Goal: Task Accomplishment & Management: Use online tool/utility

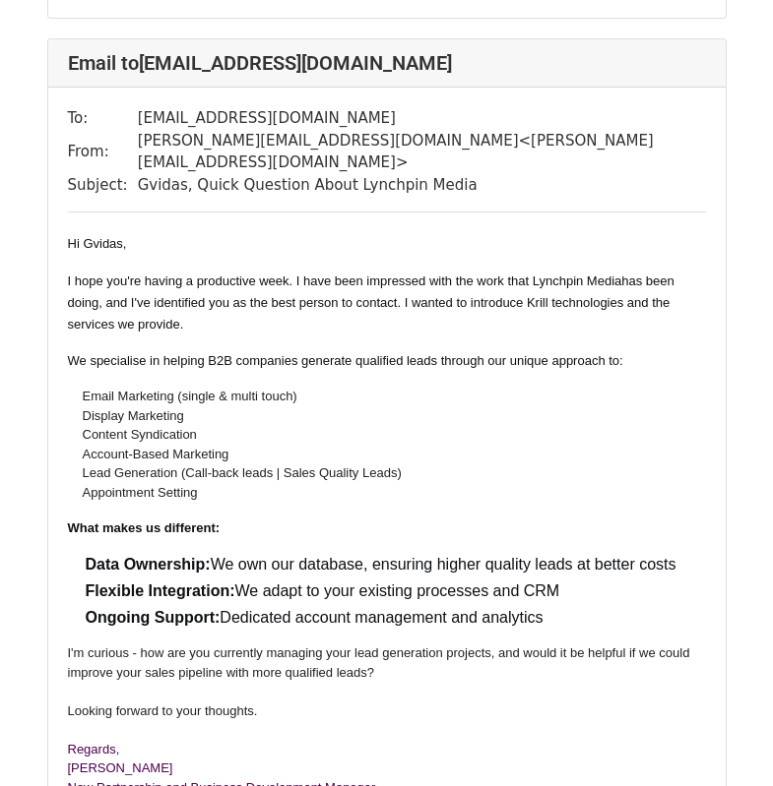
scroll to position [2296, 0]
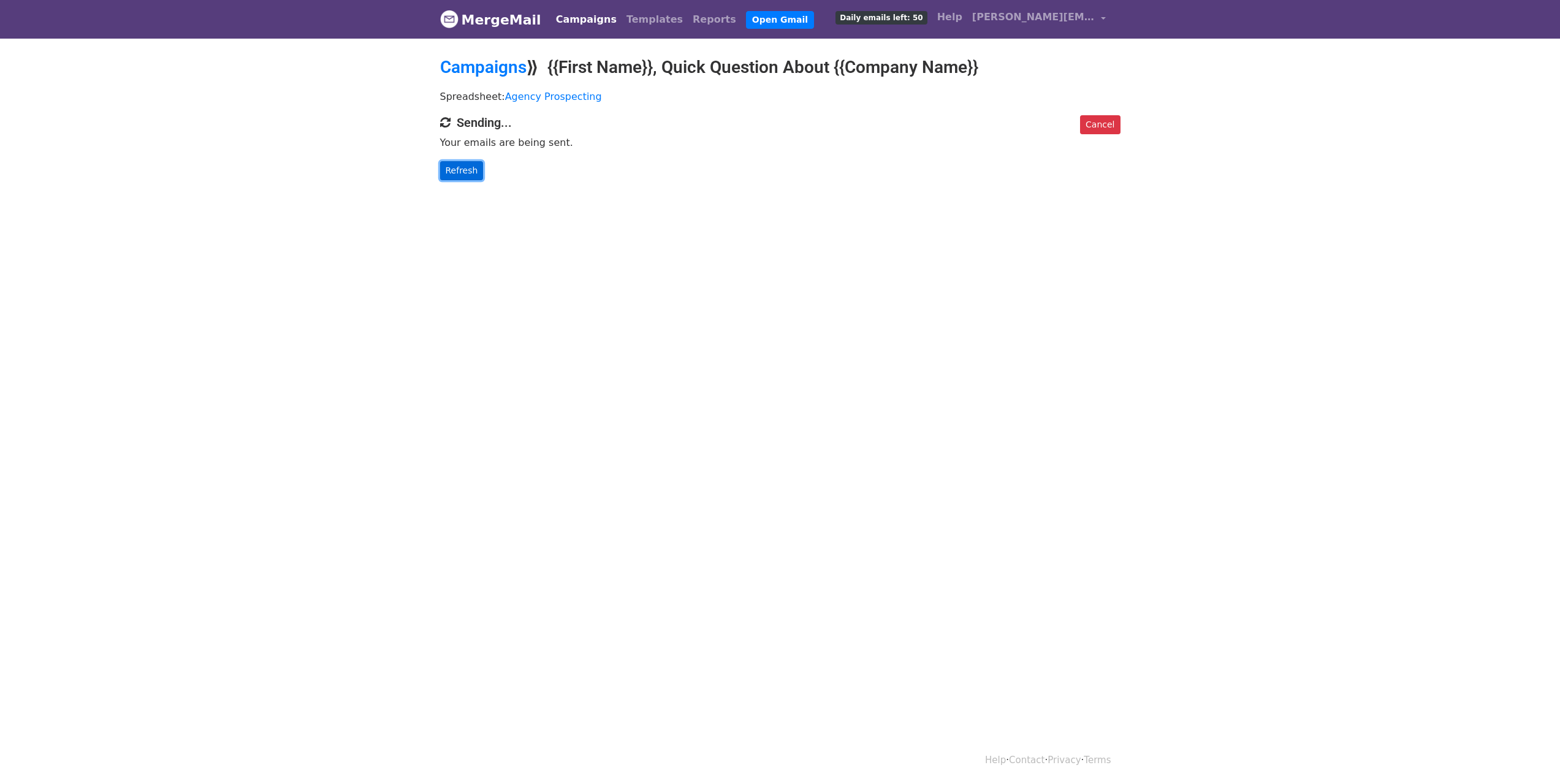
click at [464, 172] on link "Refresh" at bounding box center [462, 171] width 44 height 19
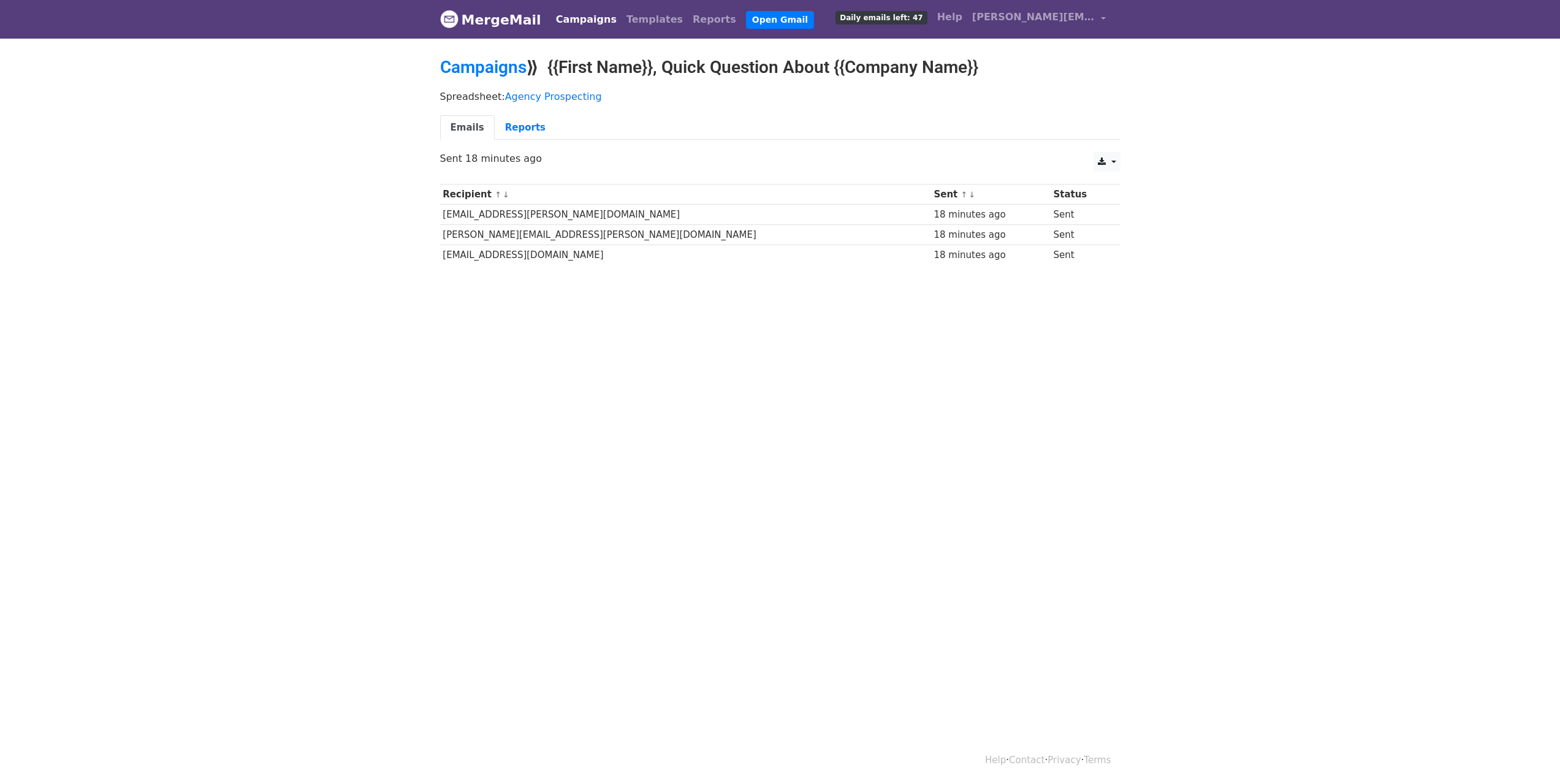
click at [560, 17] on link "Campaigns" at bounding box center [586, 19] width 70 height 24
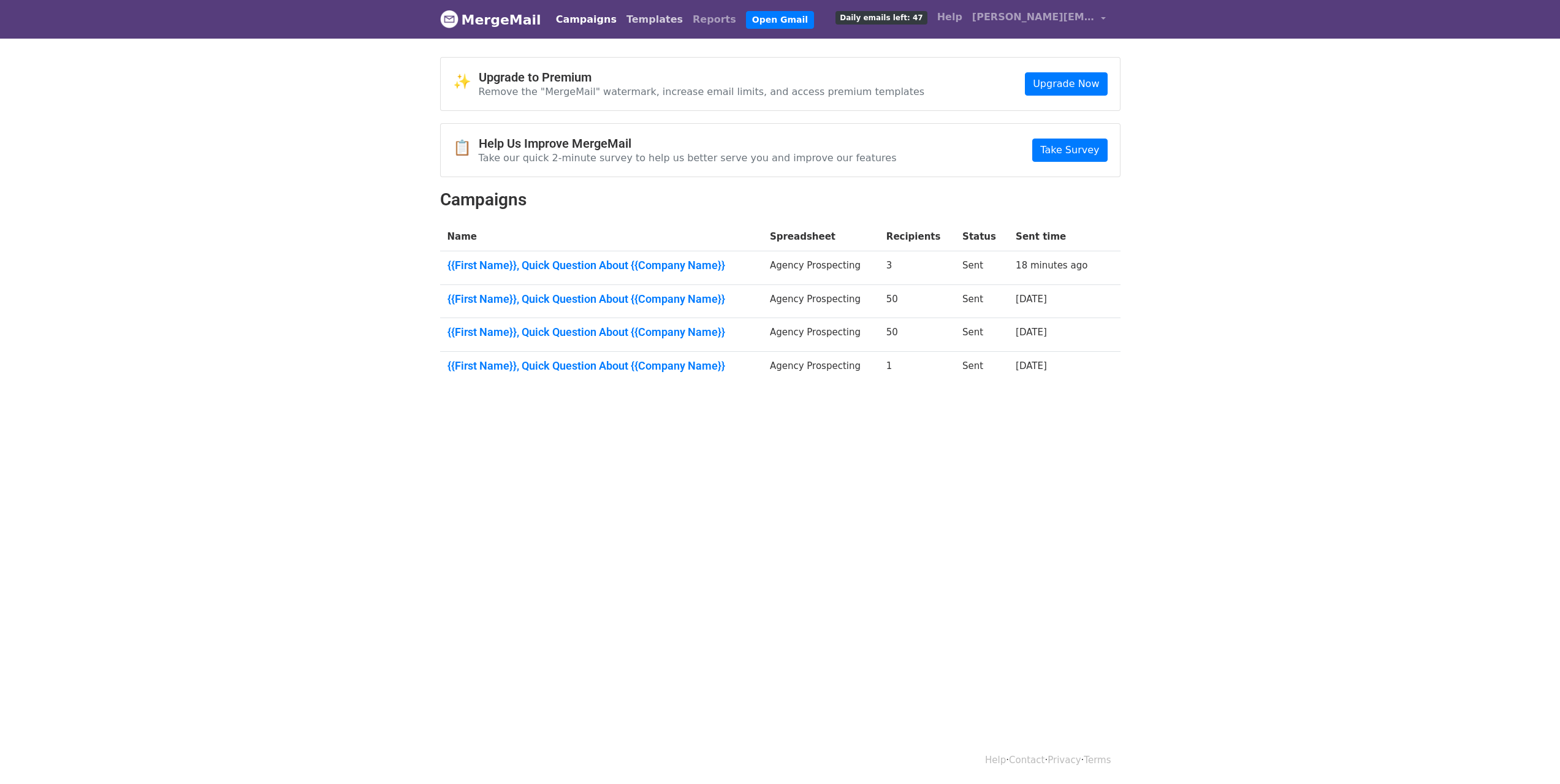
click at [629, 19] on link "Templates" at bounding box center [655, 19] width 66 height 24
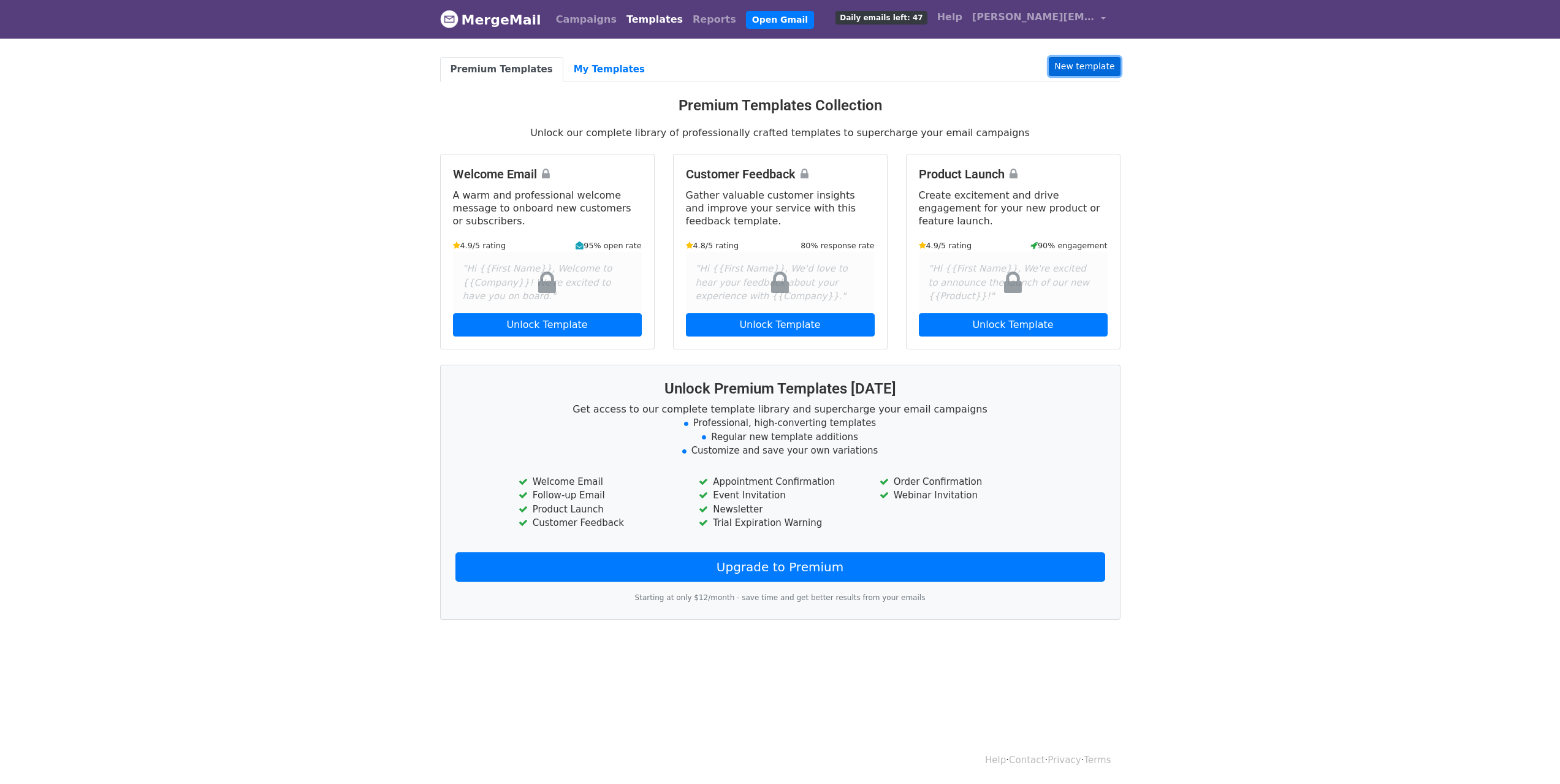
click at [1109, 62] on link "New template" at bounding box center [1084, 67] width 71 height 19
click at [578, 75] on link "My Templates" at bounding box center [610, 70] width 92 height 25
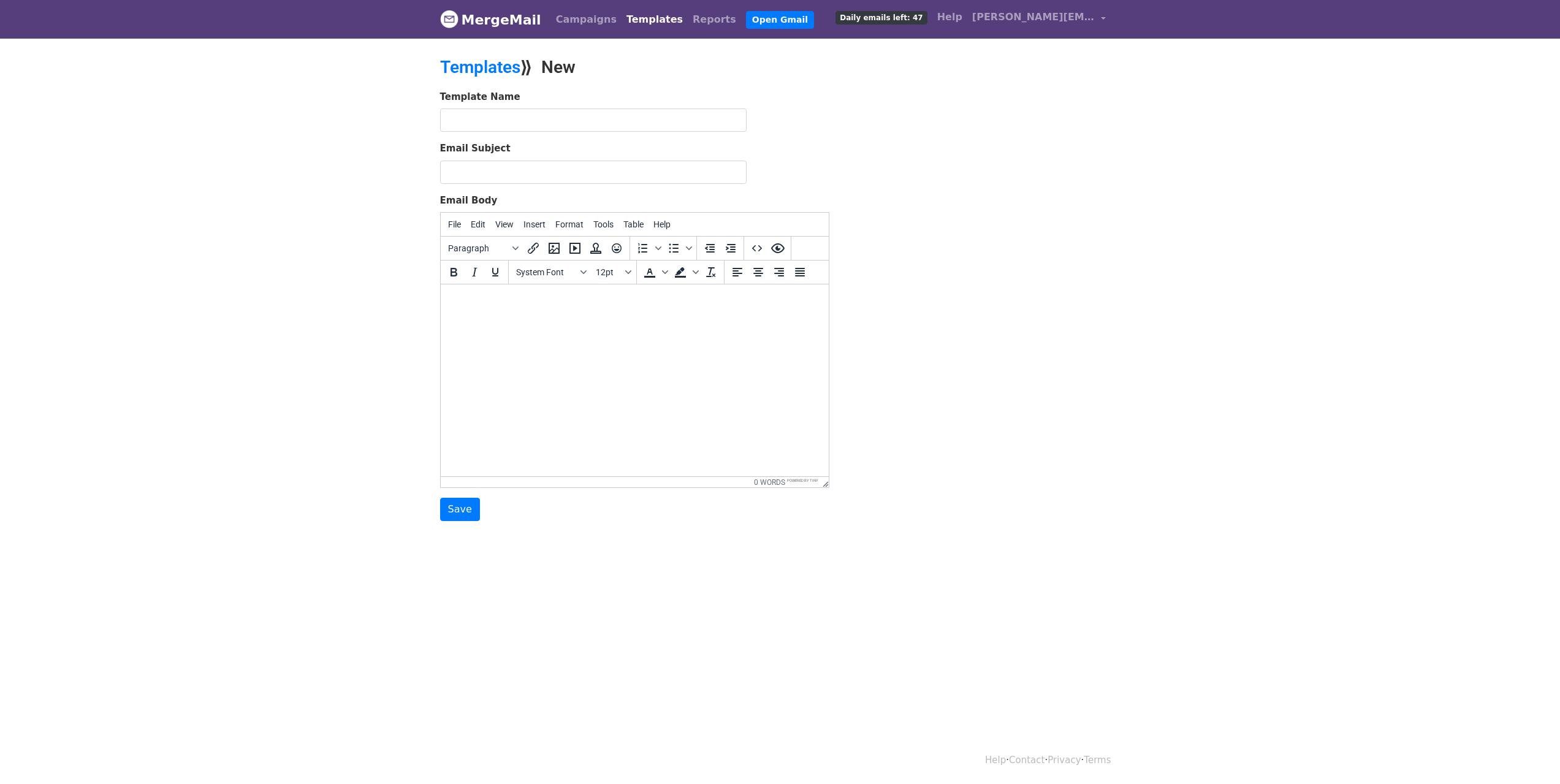
drag, startPoint x: 405, startPoint y: 144, endPoint x: 403, endPoint y: 137, distance: 7.3
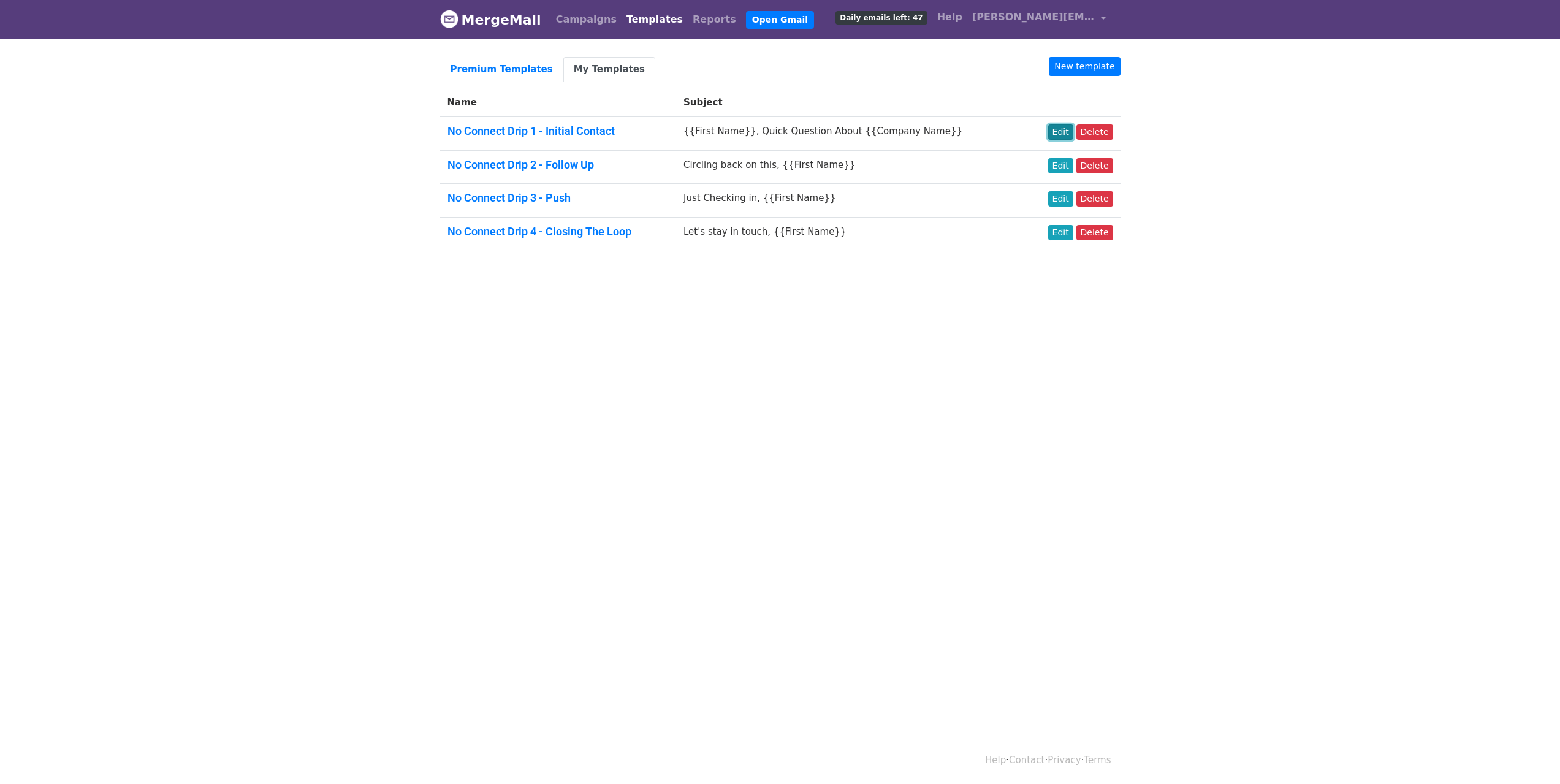
click at [1064, 133] on link "Edit" at bounding box center [1061, 132] width 25 height 16
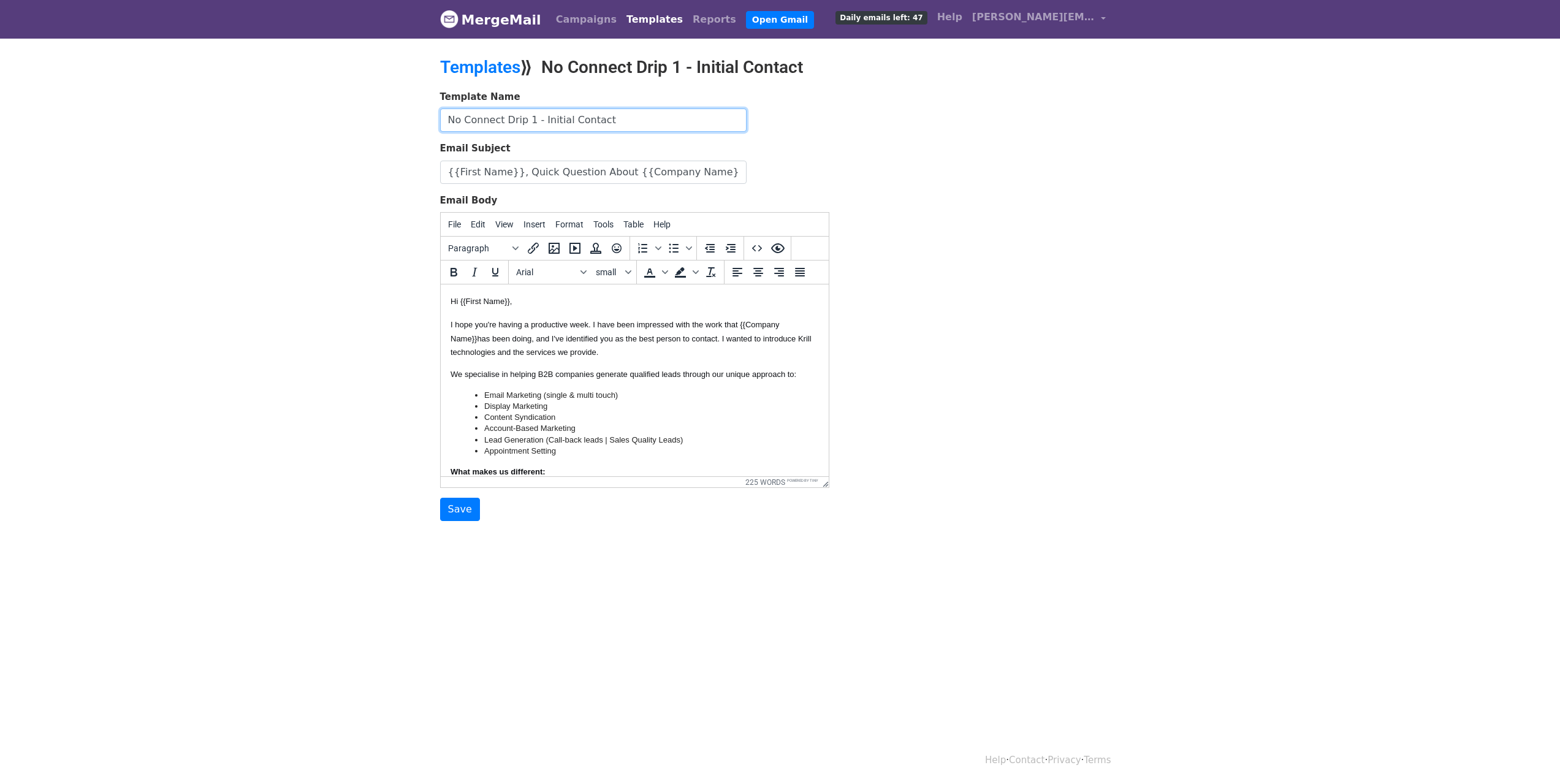
drag, startPoint x: 610, startPoint y: 120, endPoint x: 465, endPoint y: 122, distance: 145.0
click at [465, 122] on input "No Connect Drip 1 - Initial Contact" at bounding box center [593, 120] width 306 height 23
drag, startPoint x: 725, startPoint y: 174, endPoint x: 437, endPoint y: 184, distance: 288.2
click at [437, 184] on div "Template Name No Connect Drip 1 - Initial Contact Email Subject {{First Name}},…" at bounding box center [635, 306] width 408 height 432
drag, startPoint x: 447, startPoint y: 299, endPoint x: 588, endPoint y: 410, distance: 179.4
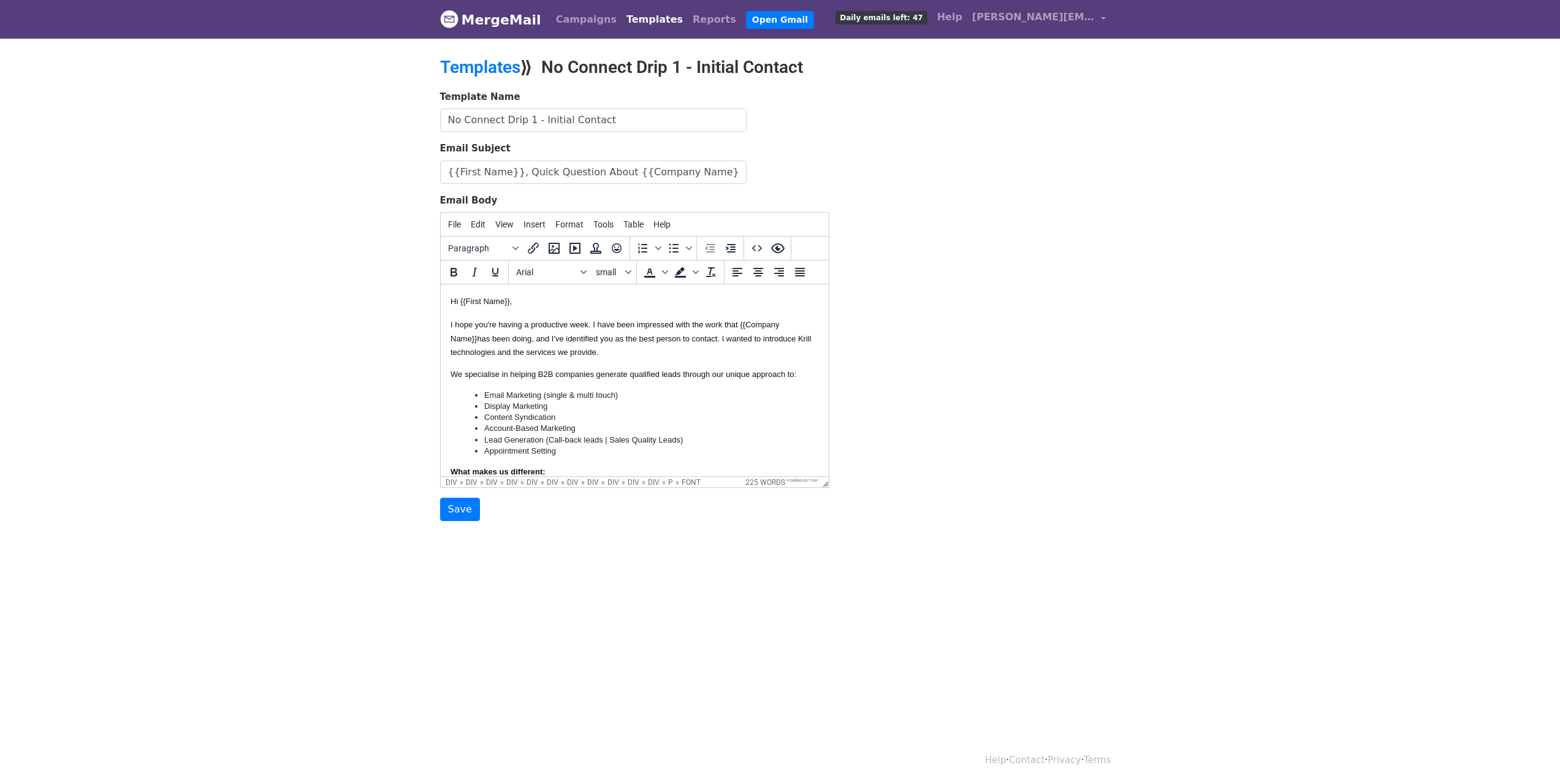
click at [588, 410] on html "Hi {{First Name}} , I hope you're having a productive week. I have been impress…" at bounding box center [634, 537] width 388 height 504
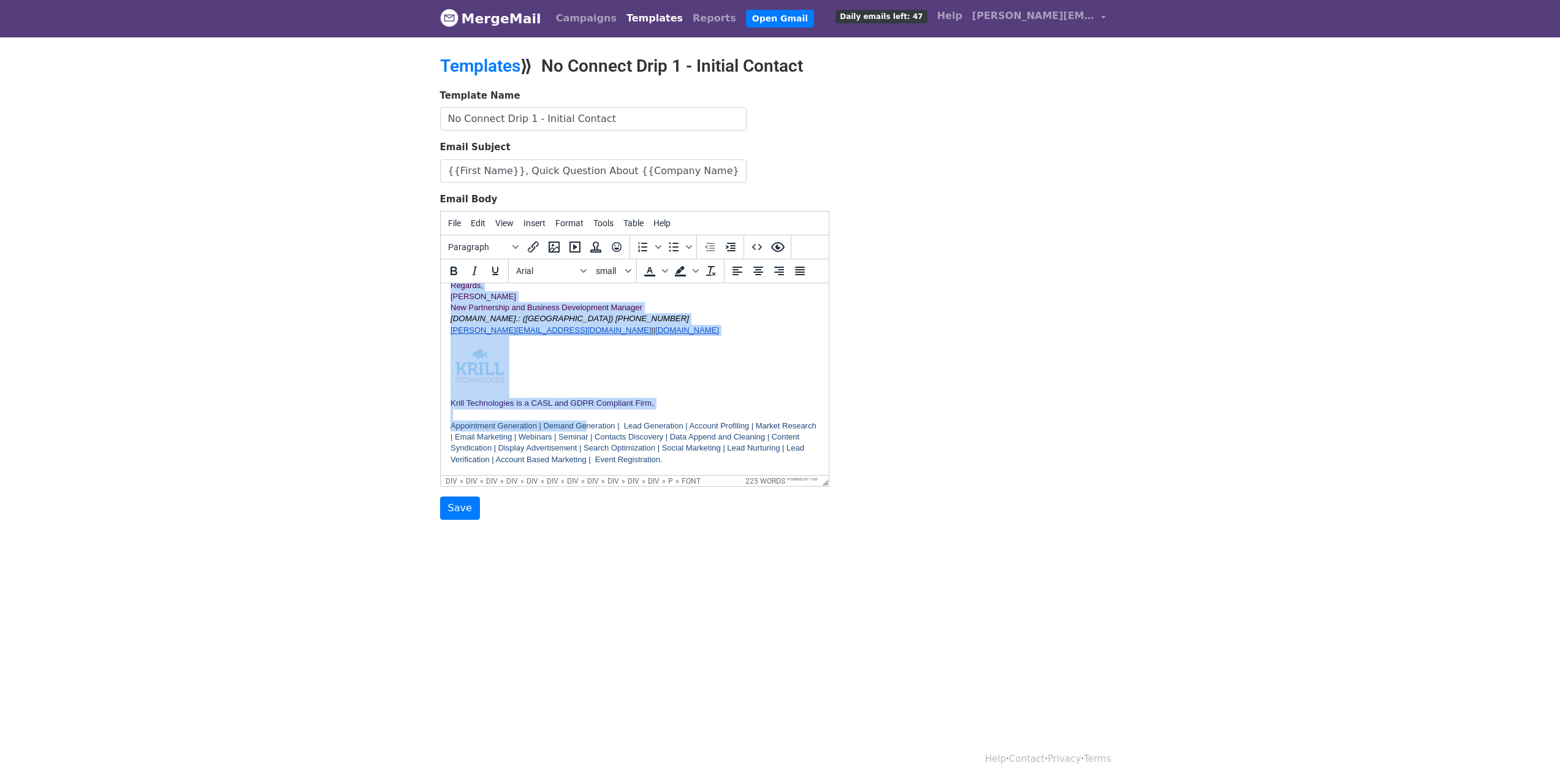
scroll to position [2, 0]
drag, startPoint x: 451, startPoint y: 300, endPoint x: 755, endPoint y: 456, distance: 341.7
click at [755, 456] on div "Hi {{First Name}} , I hope you're having a productive week. I have been impress…" at bounding box center [634, 222] width 369 height 485
copy div "Hi {{First Name}} , I hope you're having a productive week. I have been impress…"
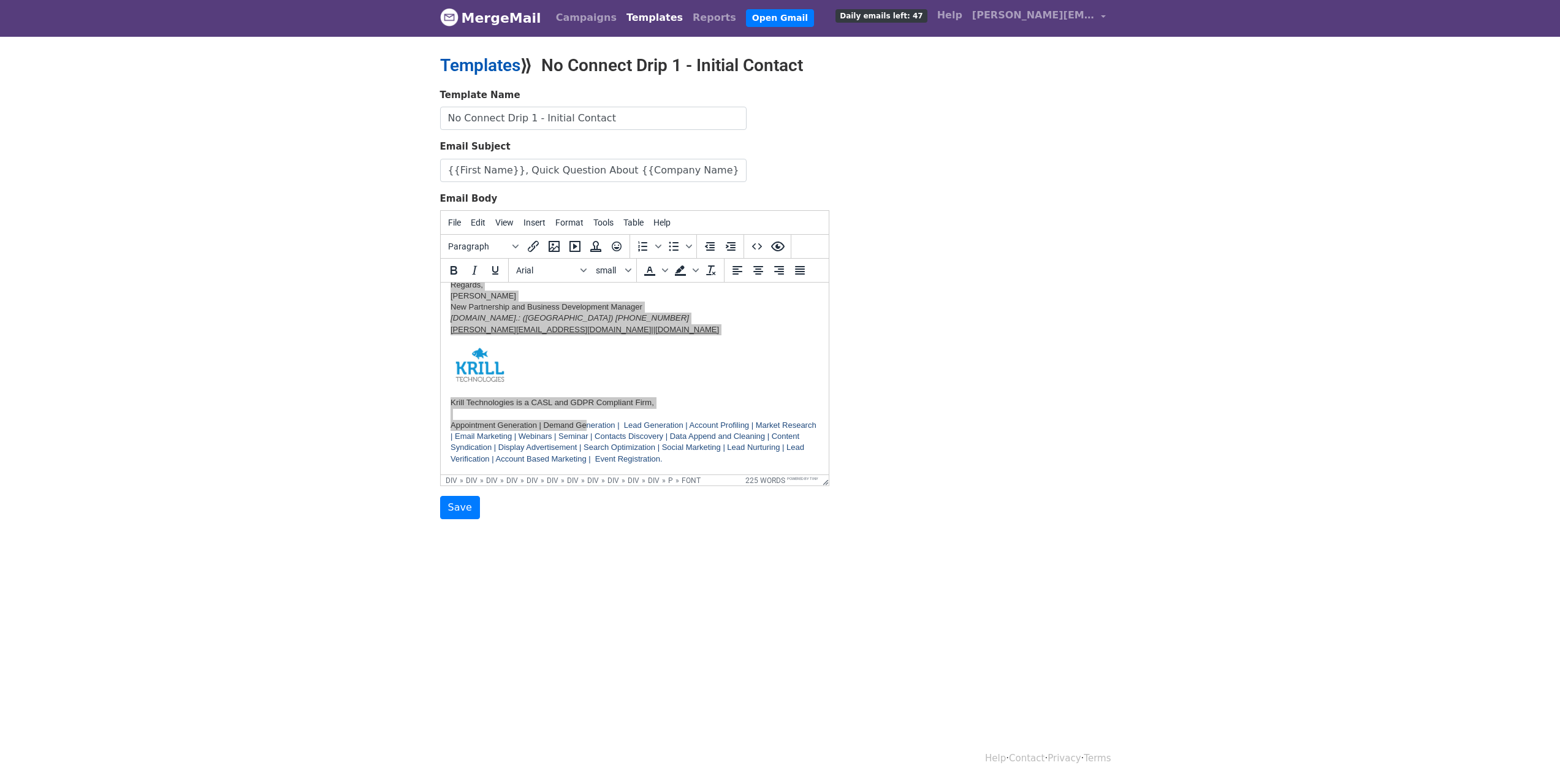
click at [493, 70] on link "Templates" at bounding box center [480, 65] width 80 height 20
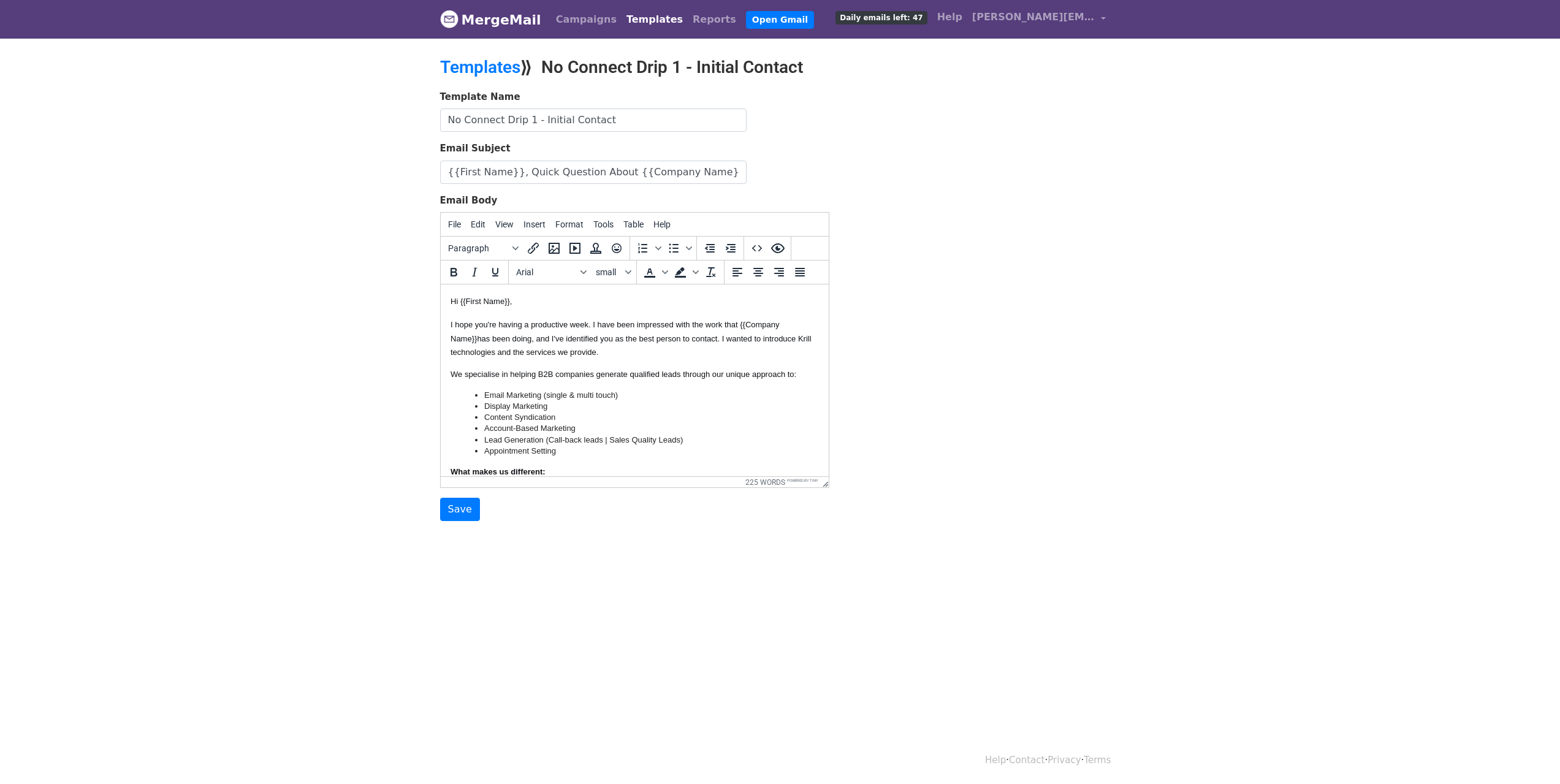
click at [630, 13] on link "Templates" at bounding box center [655, 19] width 66 height 24
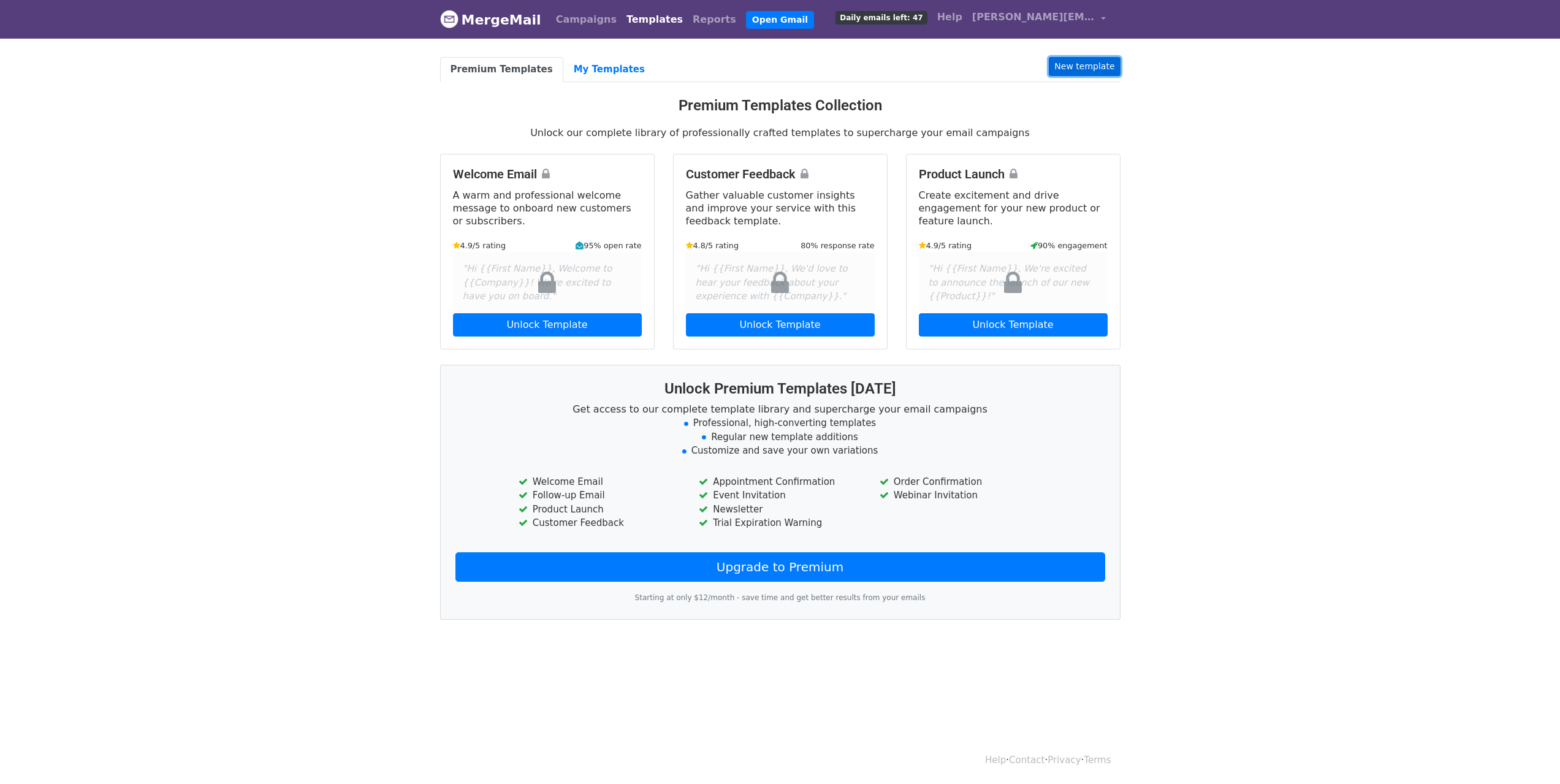
click at [1110, 68] on link "New template" at bounding box center [1084, 67] width 71 height 19
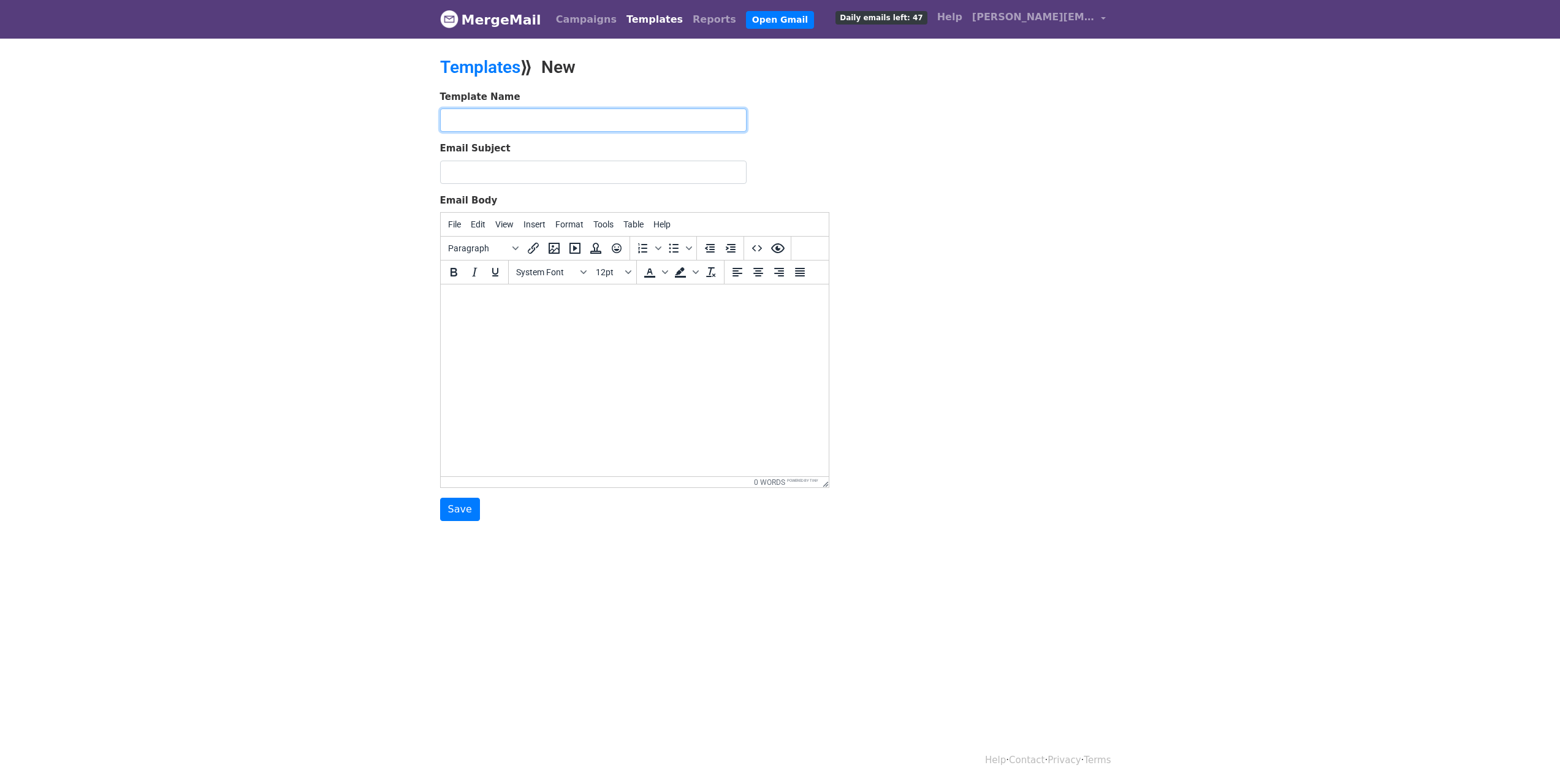
click at [461, 118] on input "text" at bounding box center [593, 120] width 306 height 23
paste input "Connect Drip 1 - Initial Contact"
click at [483, 121] on input "Connect Drip 1 - Initial Contact" at bounding box center [593, 120] width 306 height 23
type input "LinkedIn Connect Drip 1 - Initial Contact"
click at [465, 164] on input "Email Subject" at bounding box center [593, 172] width 306 height 23
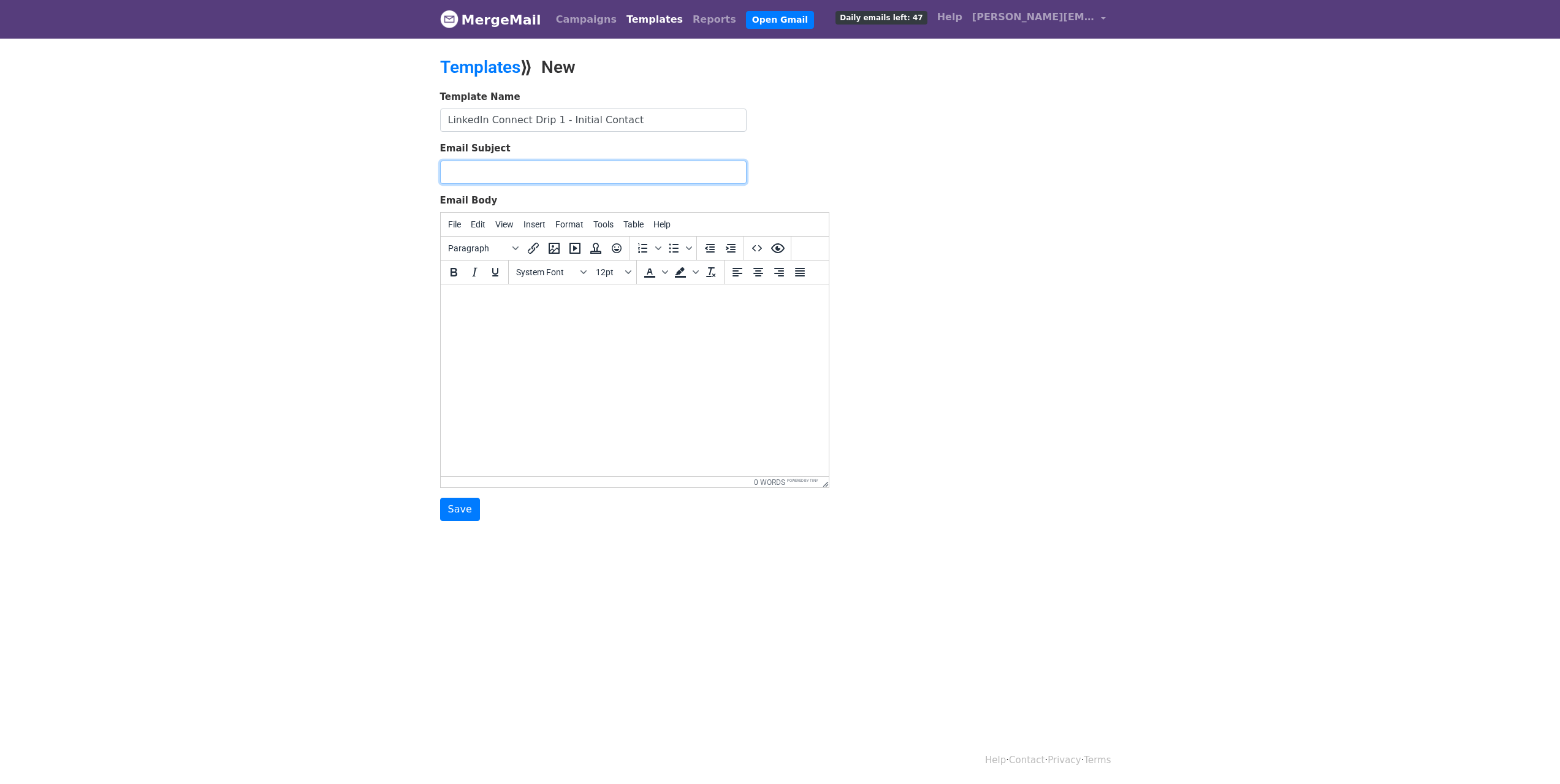
paste input "{{First Name}}, Quick Question About {{Company Name}}"
type input "{{First Name}}, Quick Question About {{Company Name}}"
drag, startPoint x: 485, startPoint y: 301, endPoint x: 909, endPoint y: 535, distance: 484.3
click at [485, 301] on body at bounding box center [634, 301] width 369 height 14
paste body
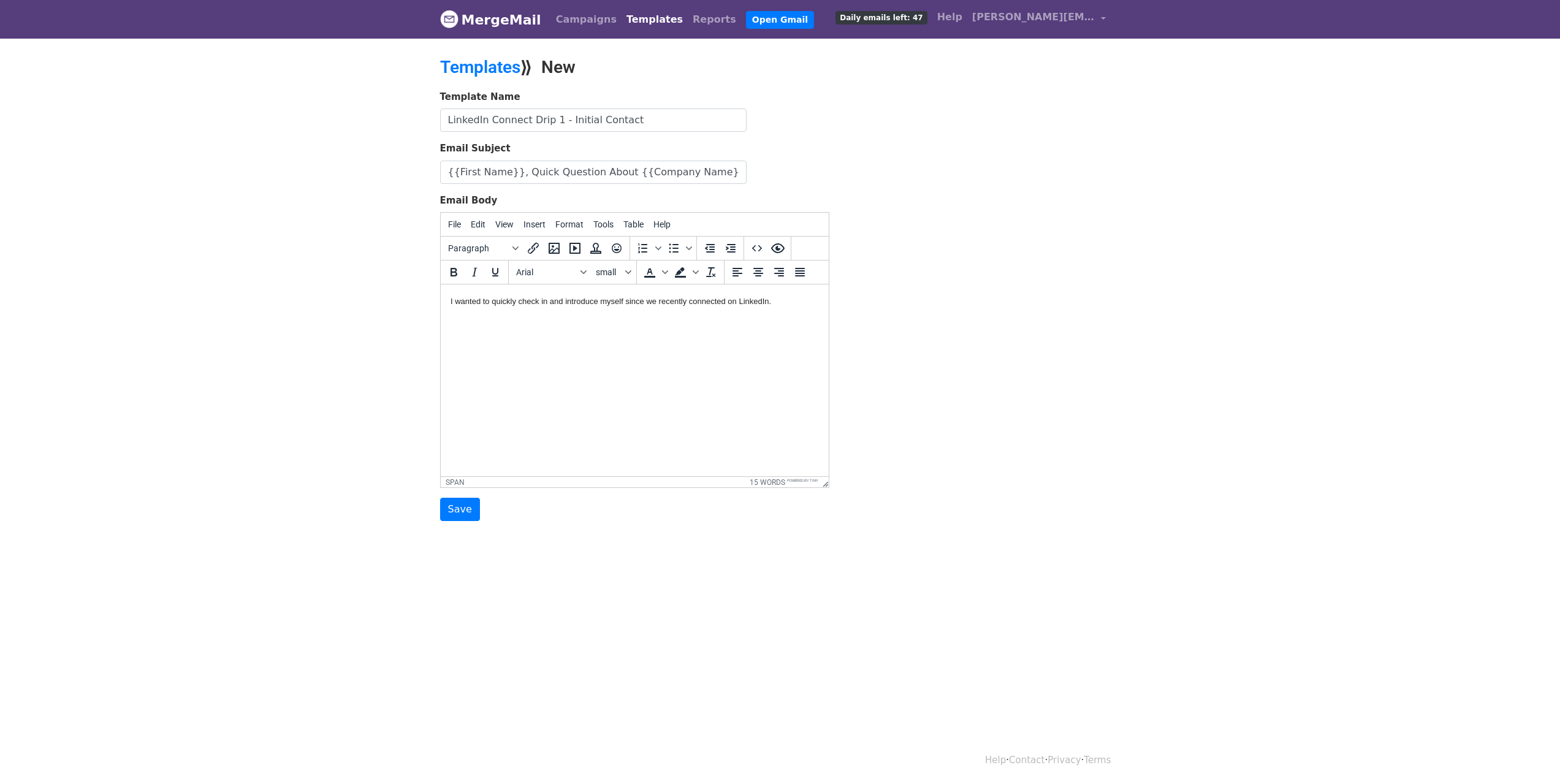
click at [460, 308] on html "I wanted to quickly check in and introduce myself since we recently connected o…" at bounding box center [634, 301] width 388 height 33
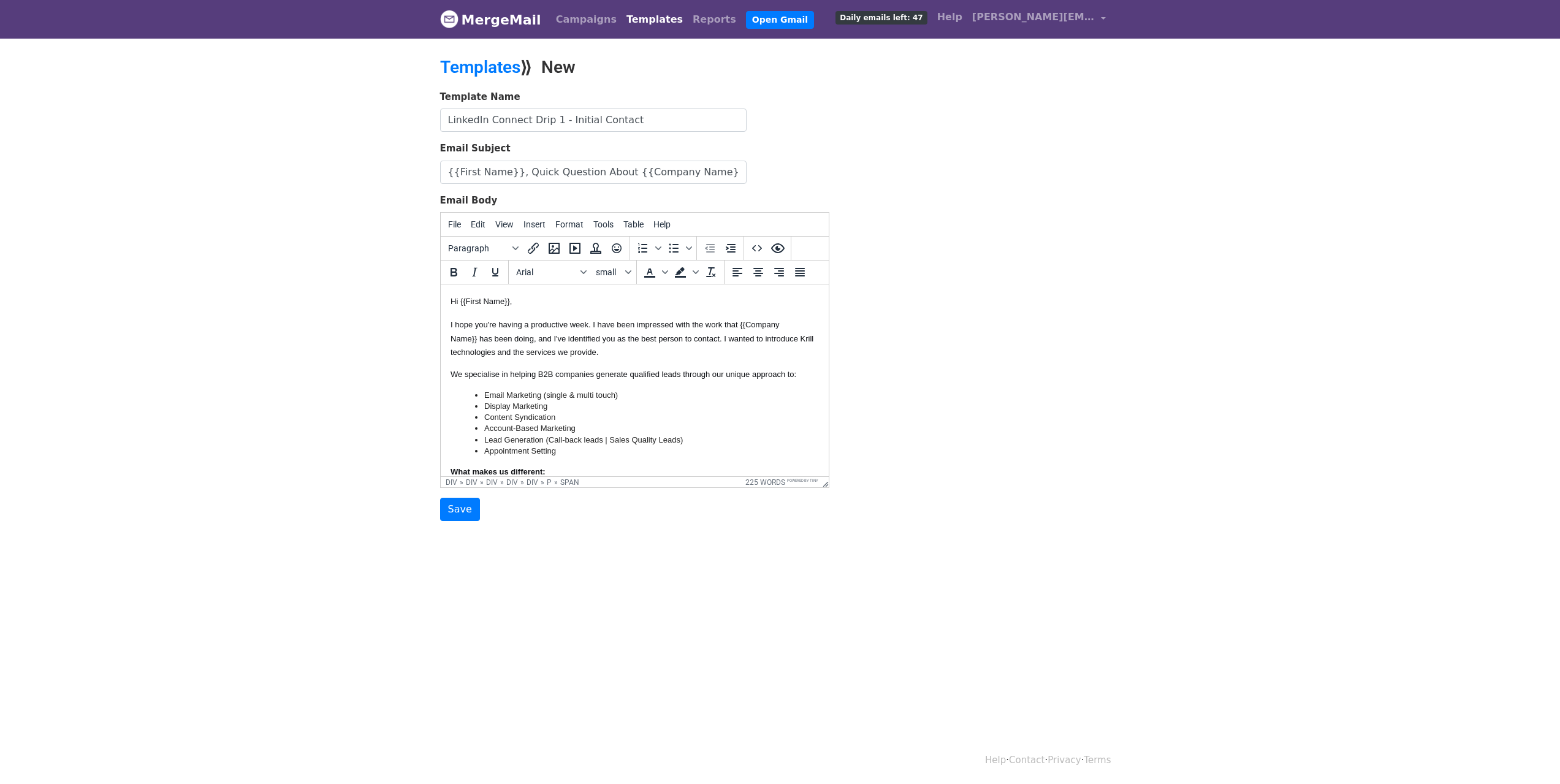
click at [593, 323] on font "I hope you're having a productive week. I have been impressed with the work tha…" at bounding box center [614, 331] width 329 height 22
click at [605, 375] on div "Hi {{First Name}} , I hope you're having a productive week. I wanted to quickly…" at bounding box center [634, 450] width 369 height 313
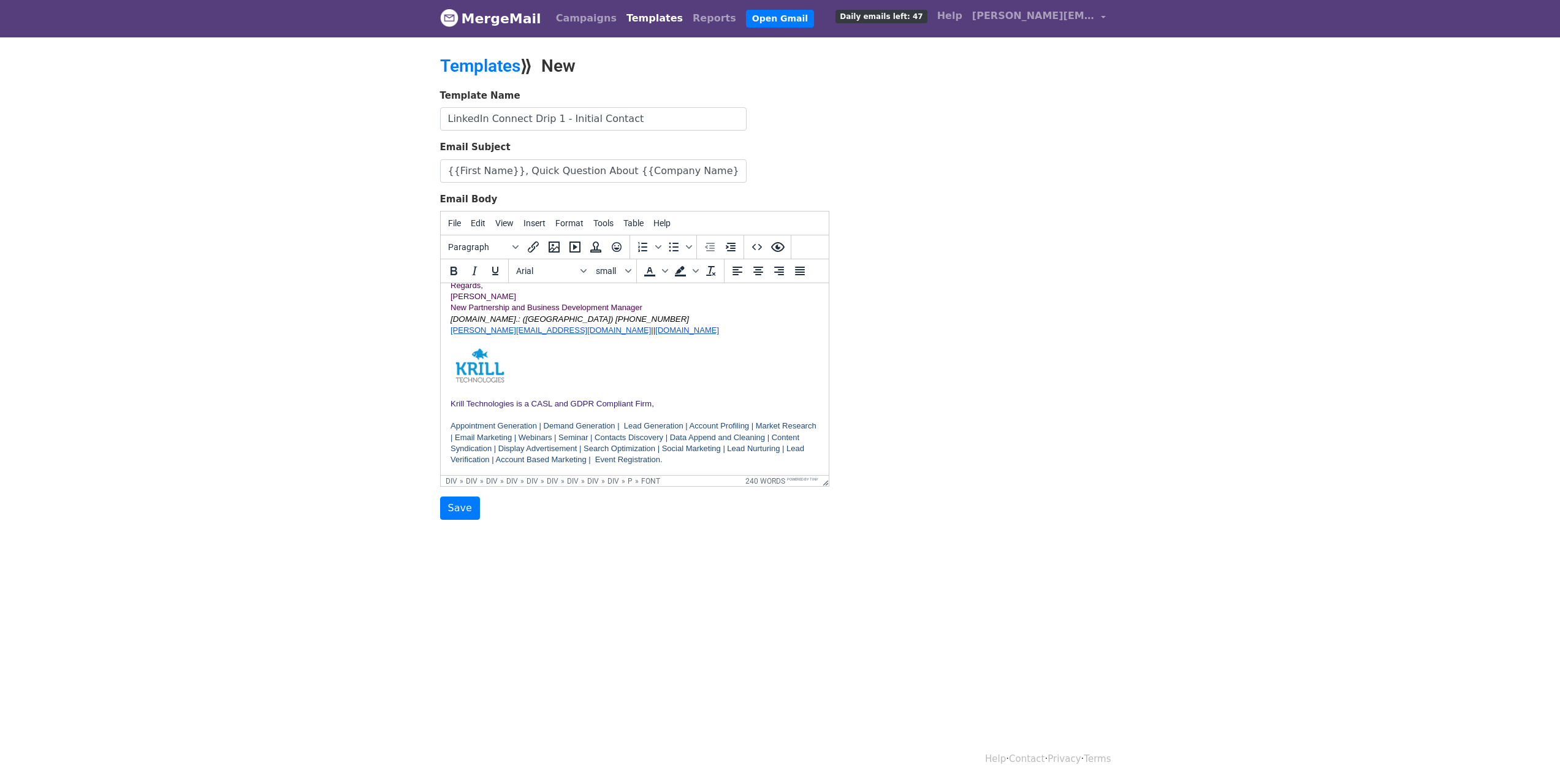
scroll to position [2, 0]
click at [462, 509] on input "Save" at bounding box center [460, 507] width 40 height 23
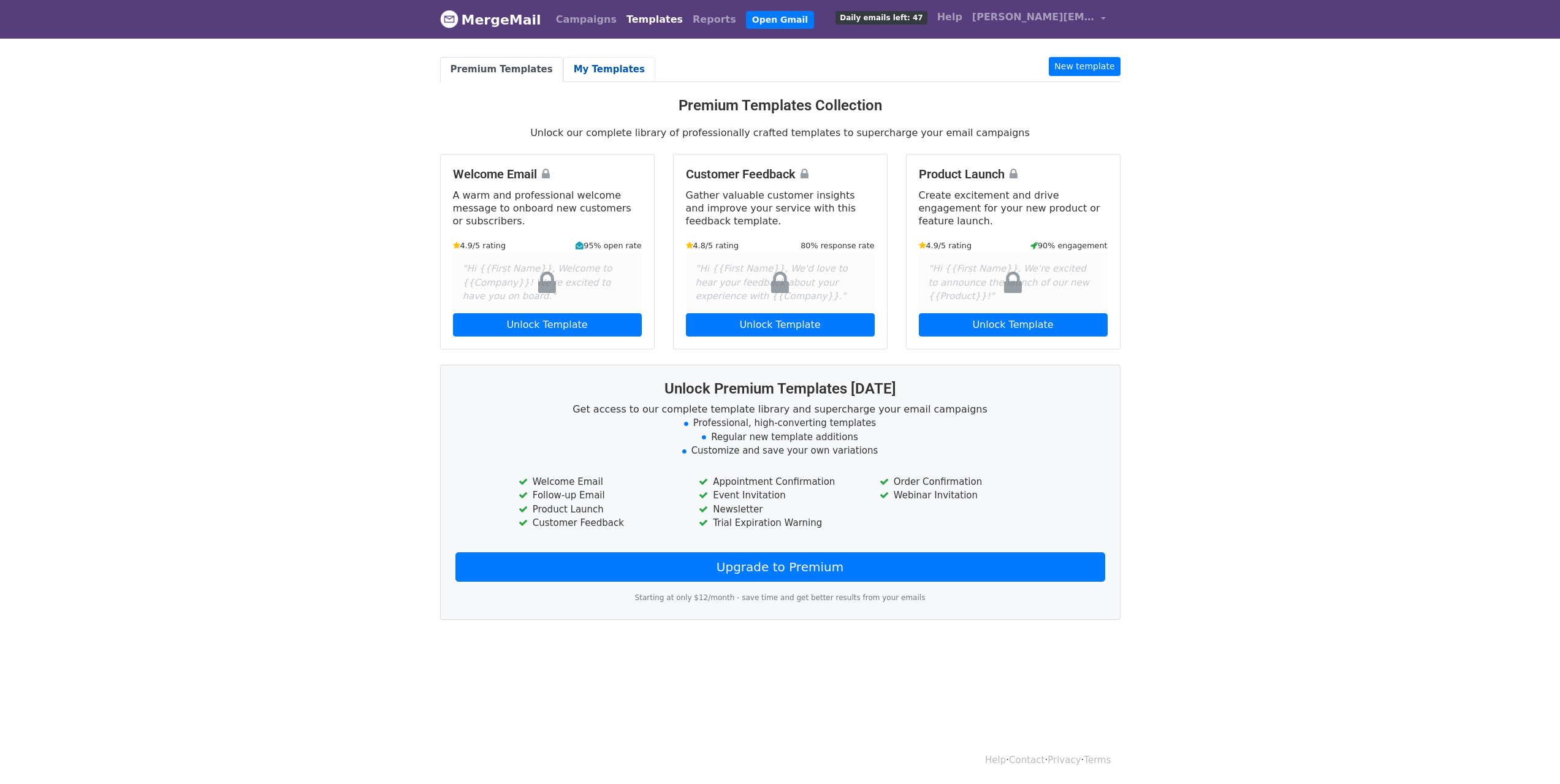
click at [598, 68] on link "My Templates" at bounding box center [610, 70] width 92 height 25
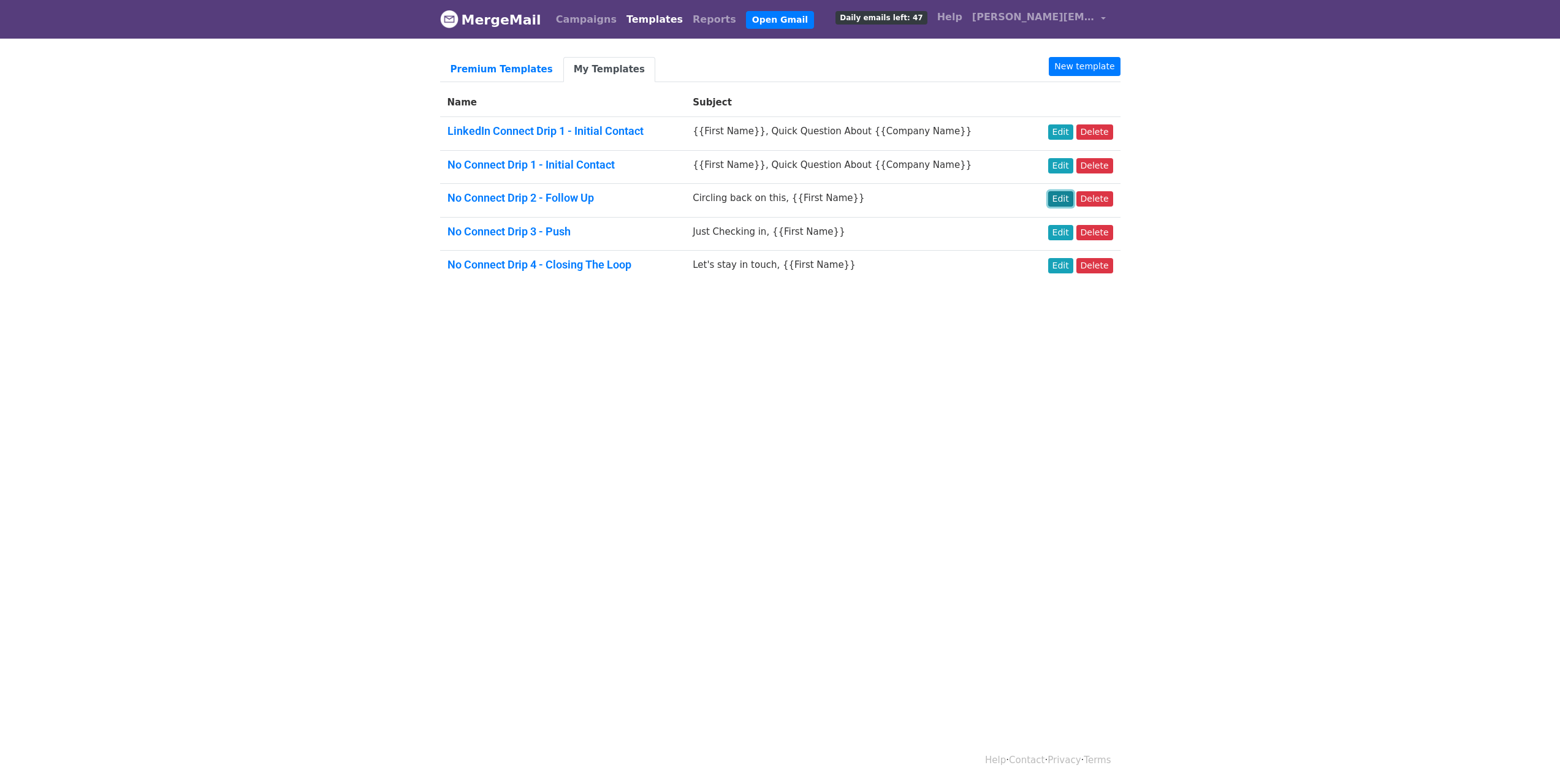
click at [1059, 201] on link "Edit" at bounding box center [1061, 199] width 25 height 16
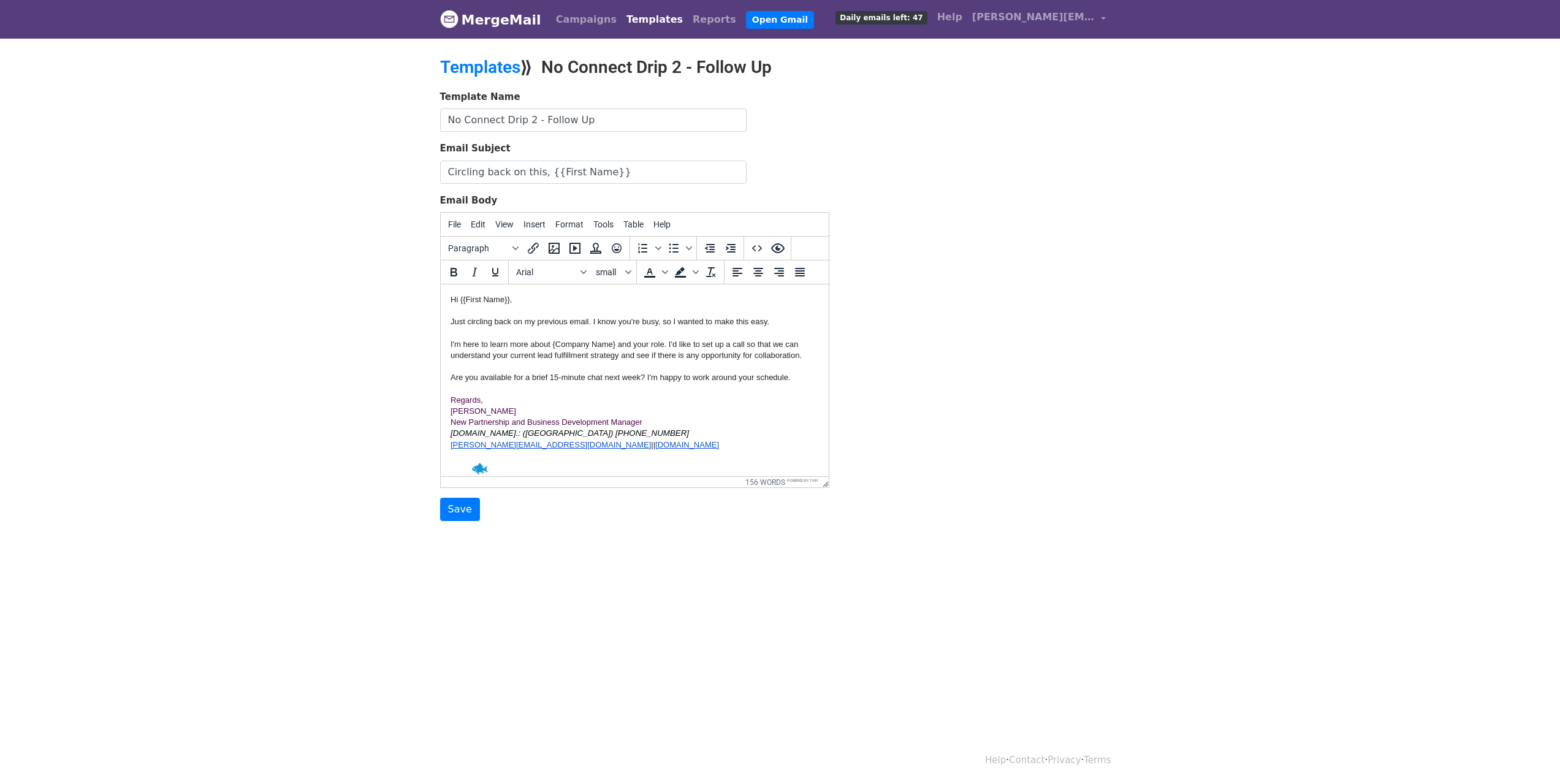
click at [229, 388] on body "MergeMail Campaigns Templates Reports Open Gmail Daily emails left: 47 Help [PE…" at bounding box center [780, 285] width 1560 height 570
click at [449, 516] on input "Save" at bounding box center [460, 509] width 40 height 23
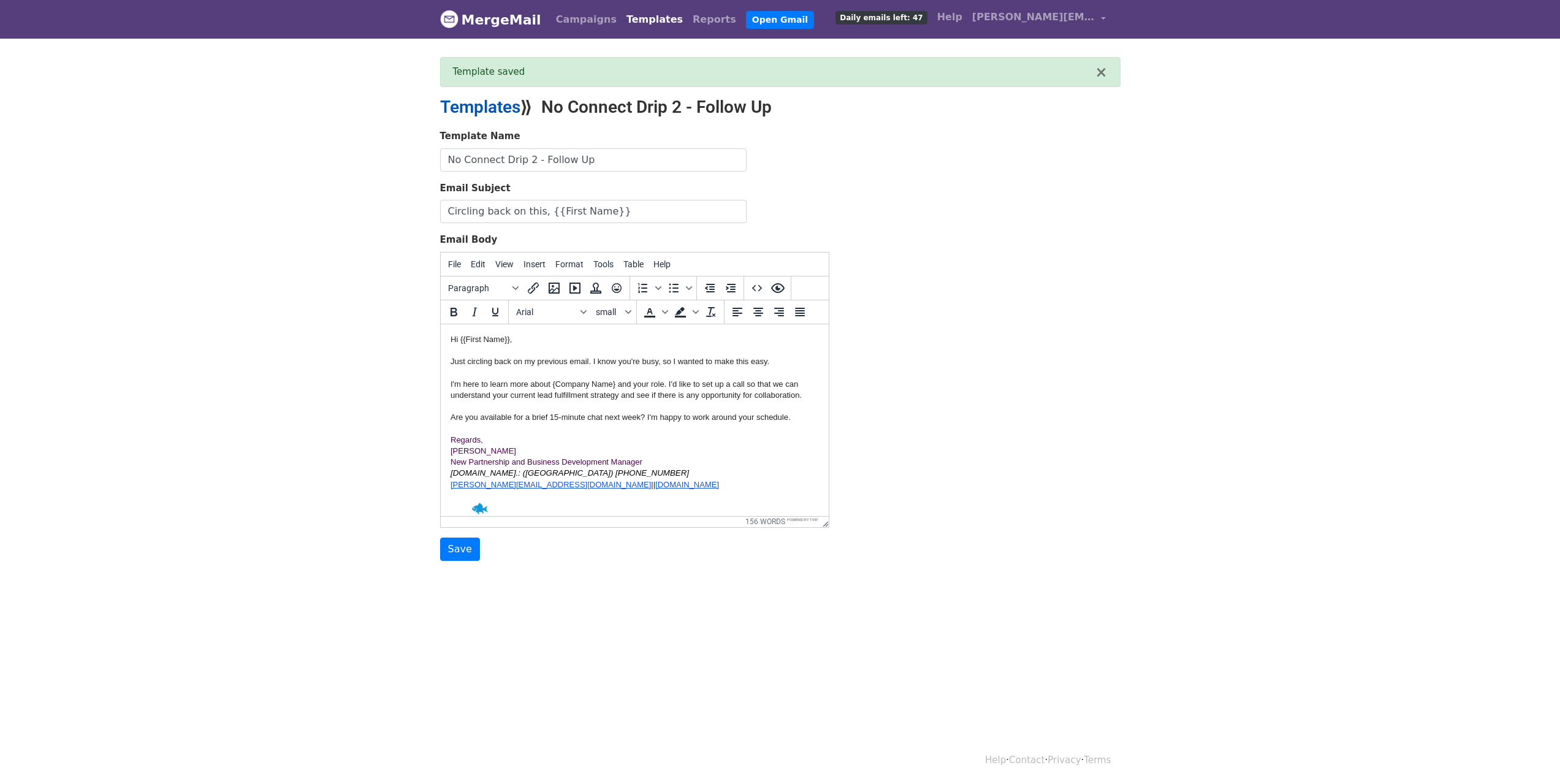
click at [473, 108] on link "Templates" at bounding box center [480, 107] width 80 height 20
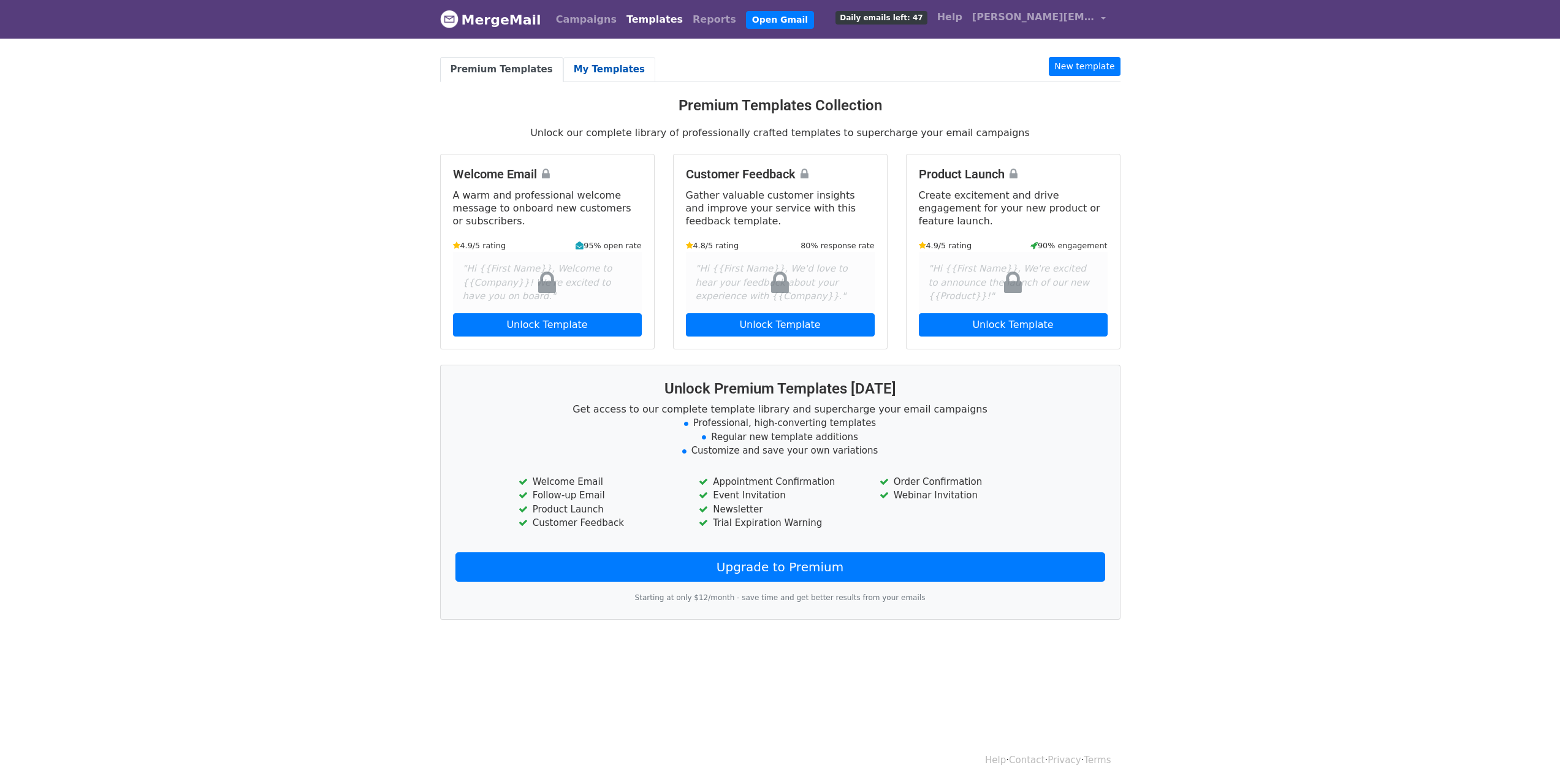
click at [577, 75] on link "My Templates" at bounding box center [610, 70] width 92 height 25
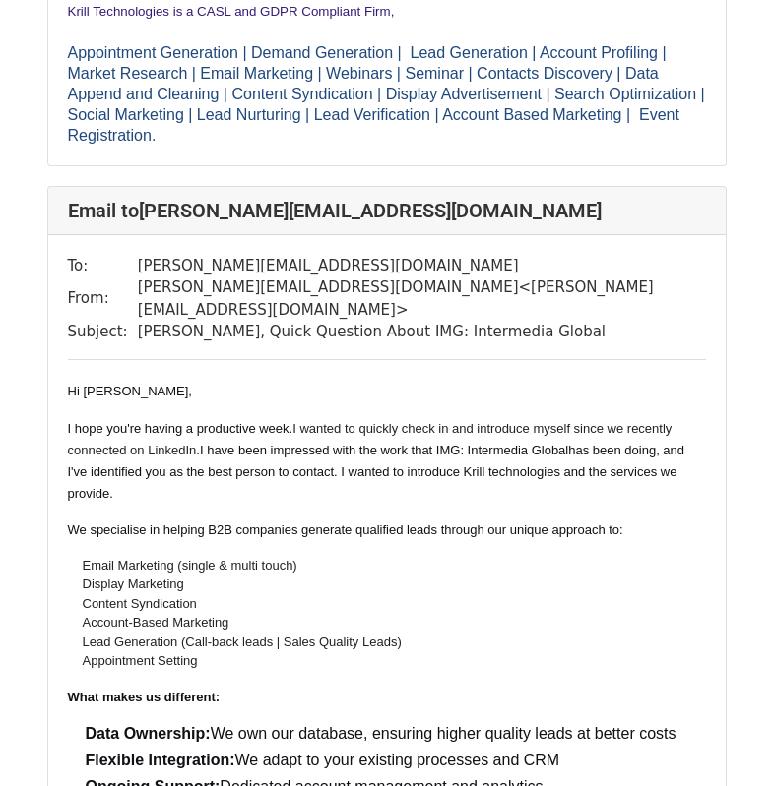
scroll to position [2166, 0]
